Goal: Find specific page/section

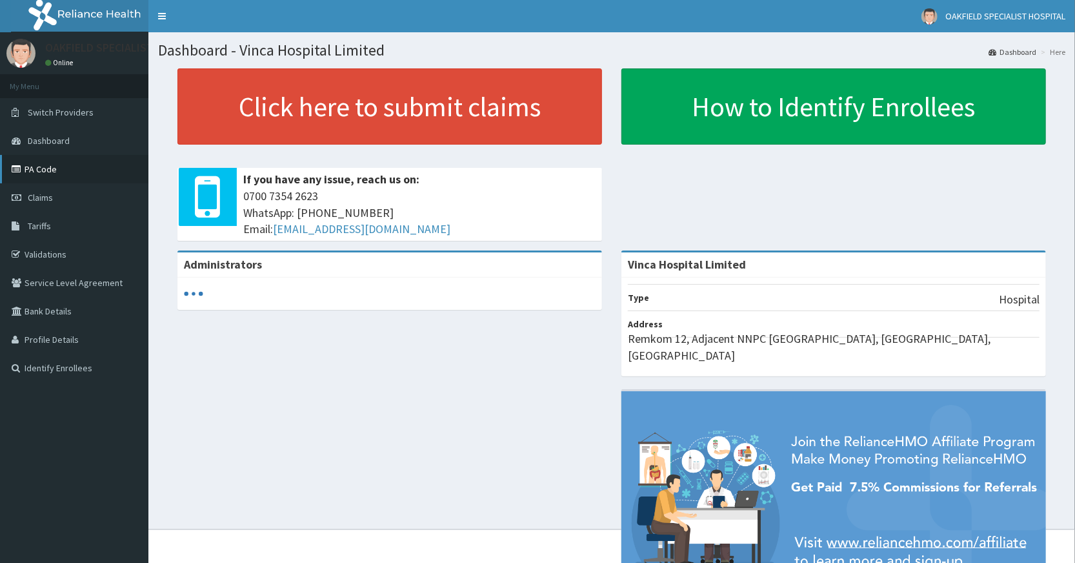
click at [36, 169] on link "PA Code" at bounding box center [74, 169] width 148 height 28
